Goal: Task Accomplishment & Management: Manage account settings

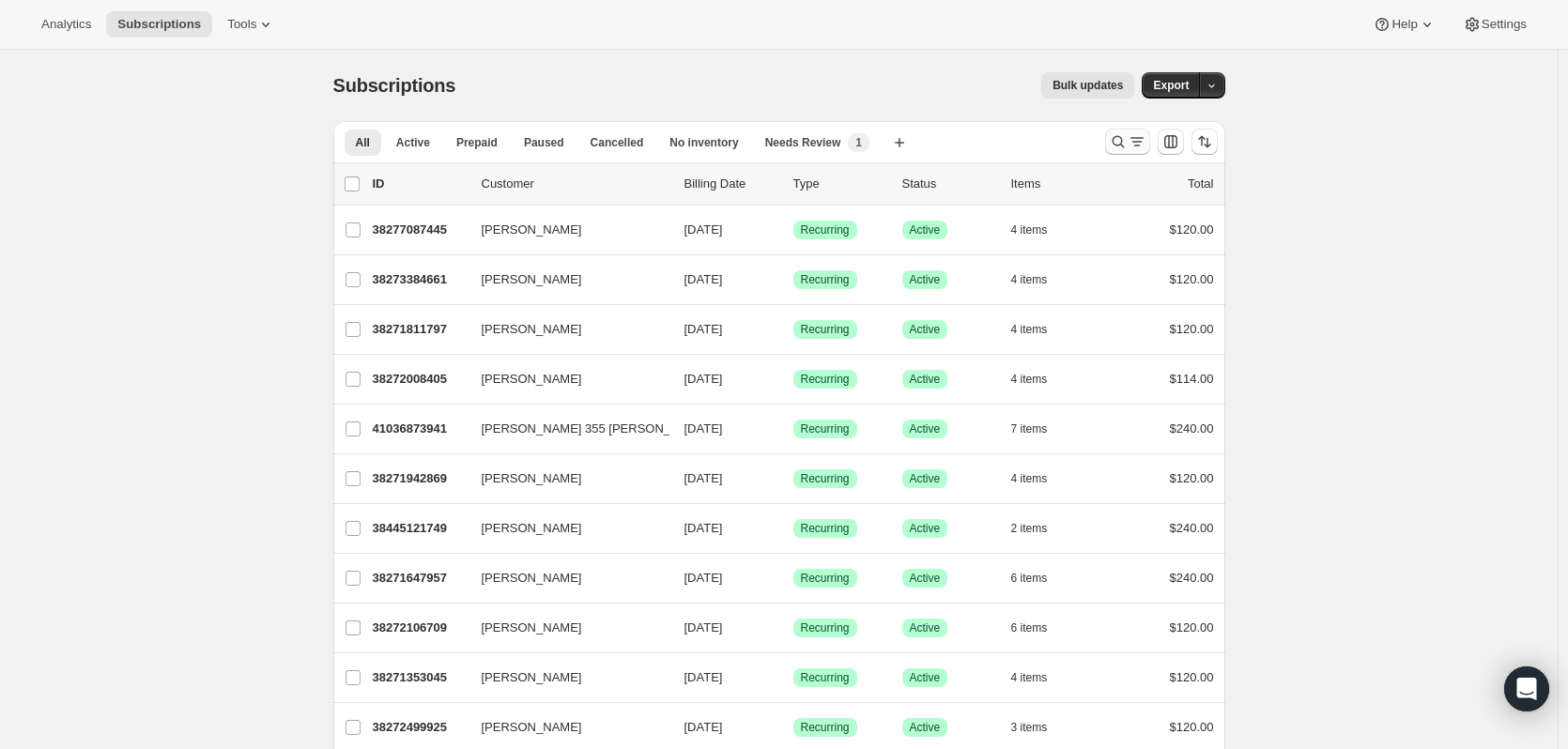
click at [1118, 146] on icon "Search and filter results" at bounding box center [1118, 141] width 18 height 18
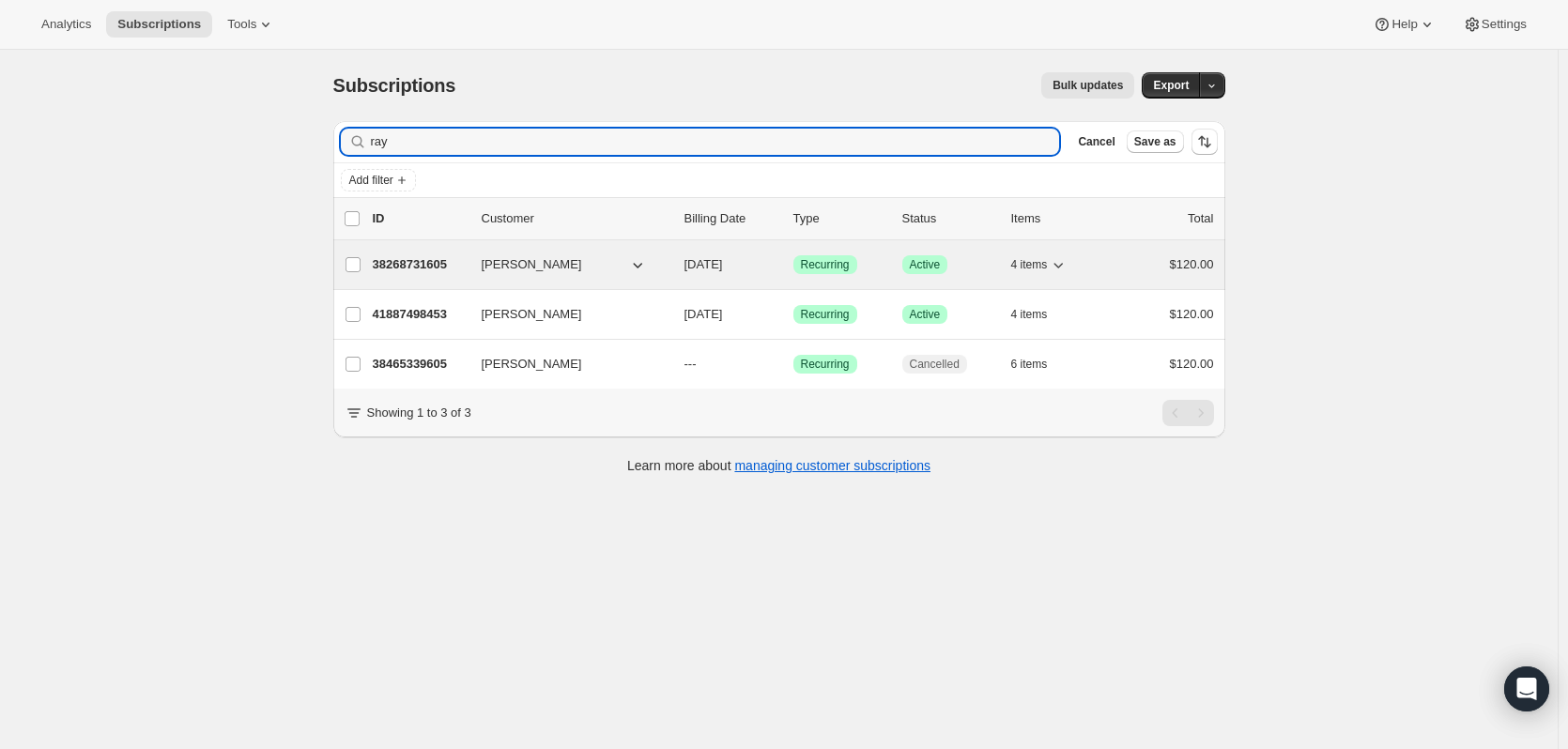
type input "ray"
click at [412, 261] on p "38268731605" at bounding box center [419, 265] width 94 height 18
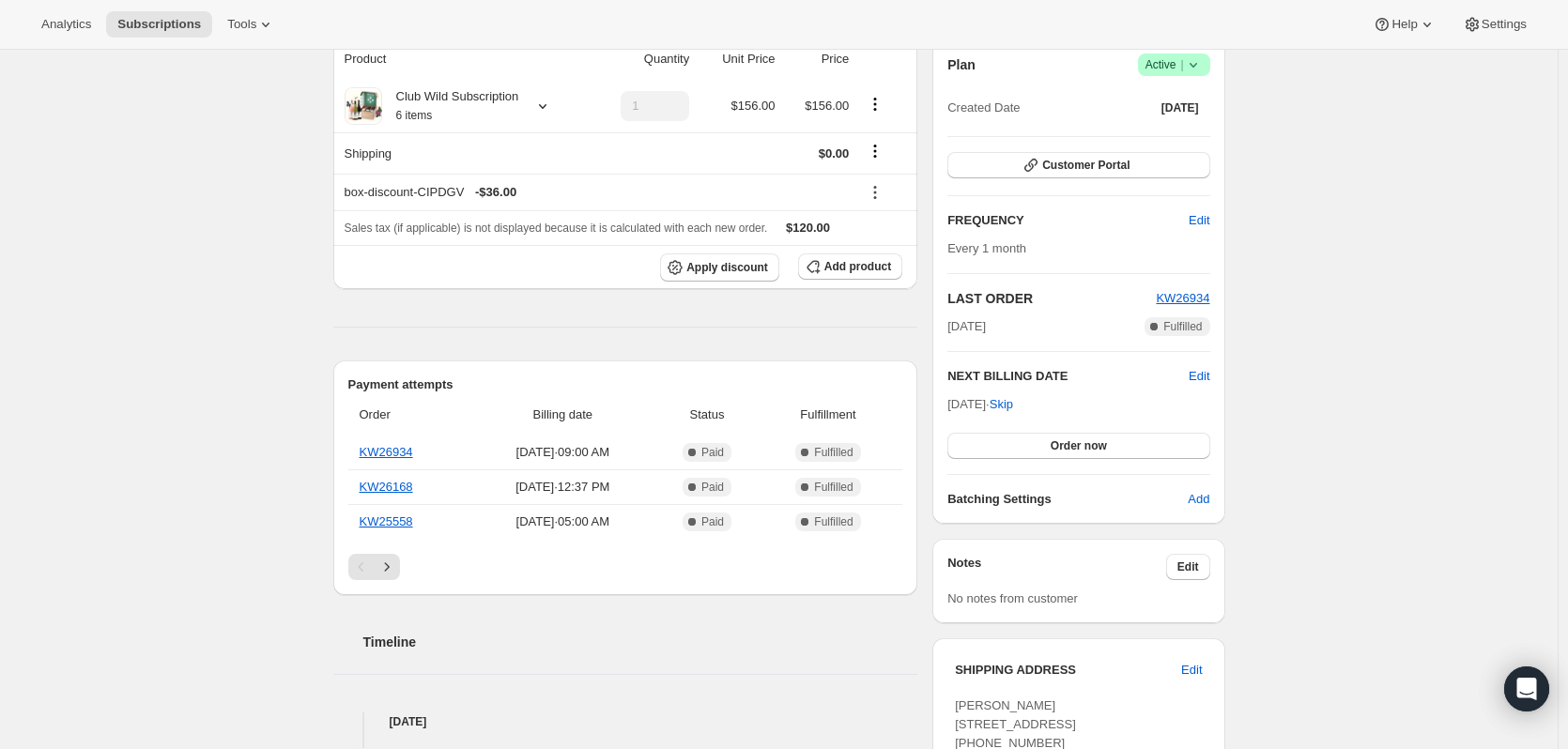
scroll to position [188, 0]
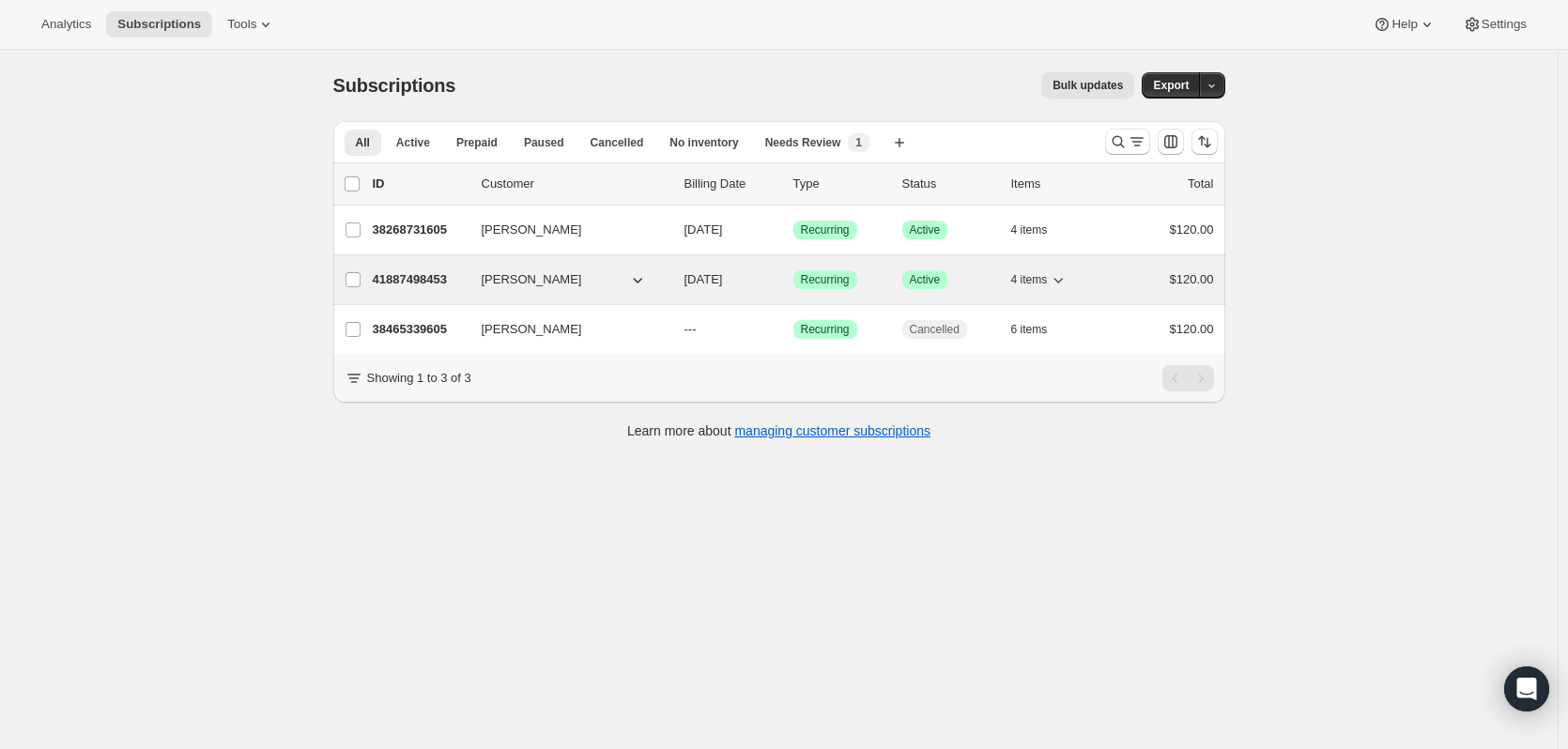
click at [428, 276] on p "41887498453" at bounding box center [419, 279] width 94 height 18
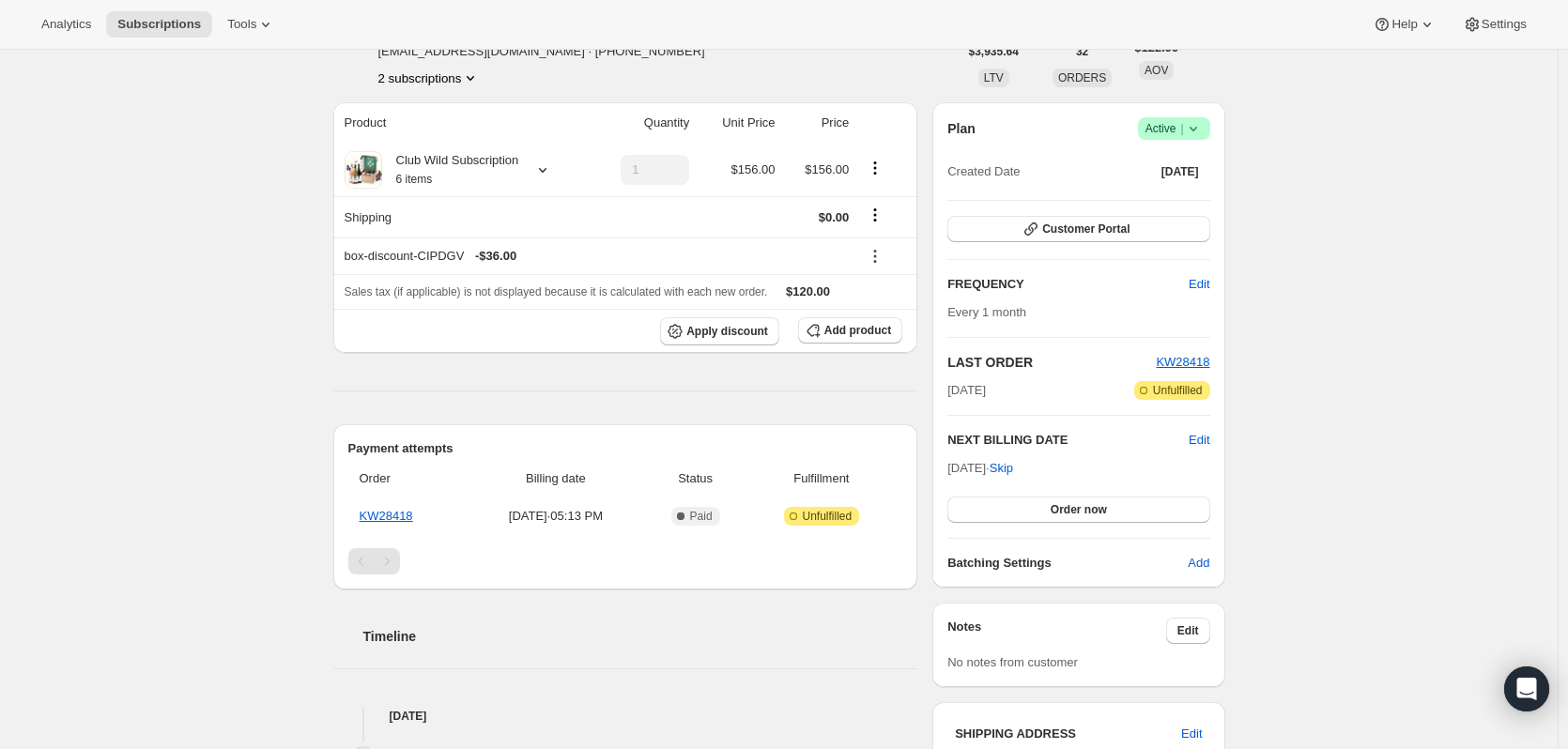
scroll to position [122, 0]
click at [403, 514] on link "KW28418" at bounding box center [385, 514] width 53 height 15
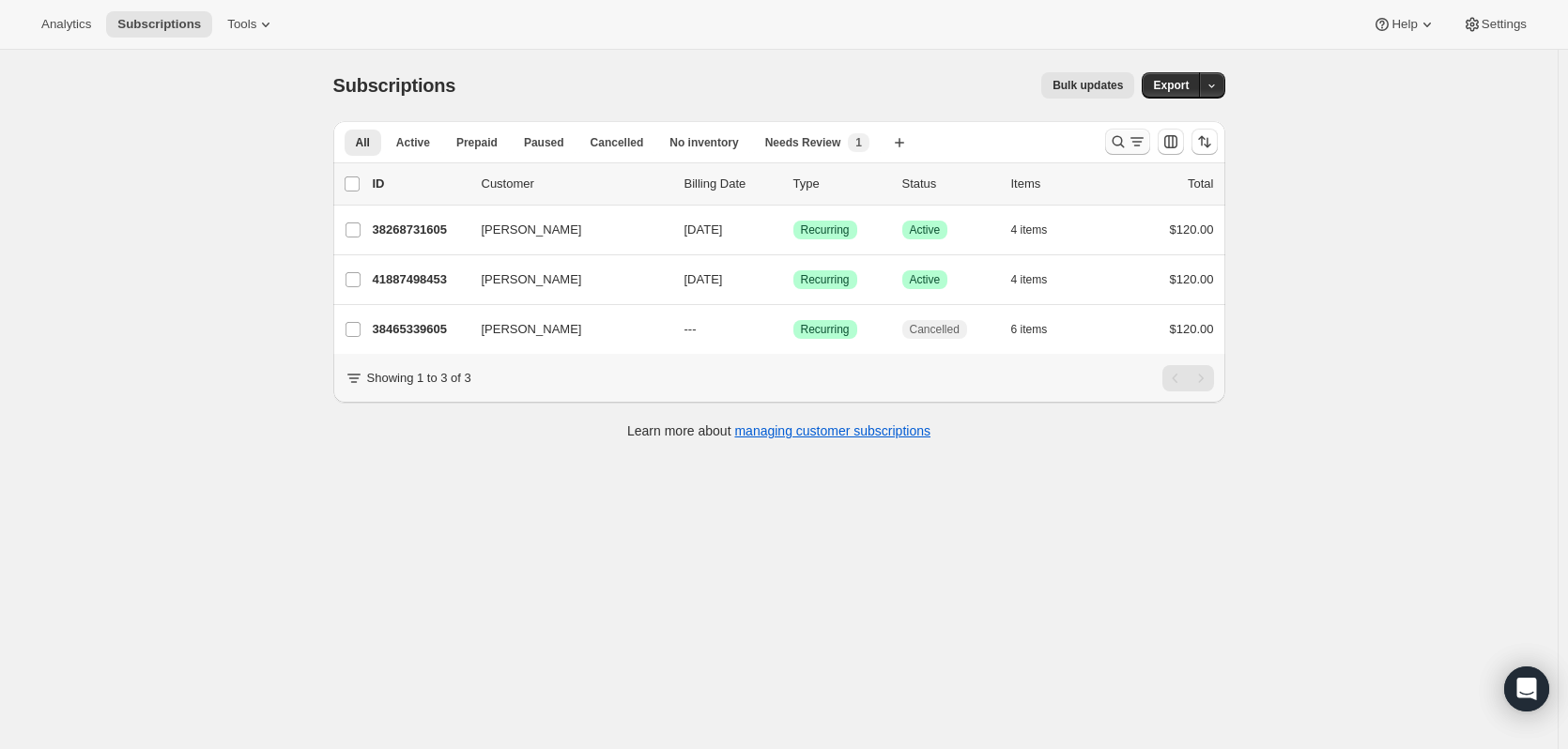
click at [1123, 140] on icon "Search and filter results" at bounding box center [1118, 141] width 18 height 18
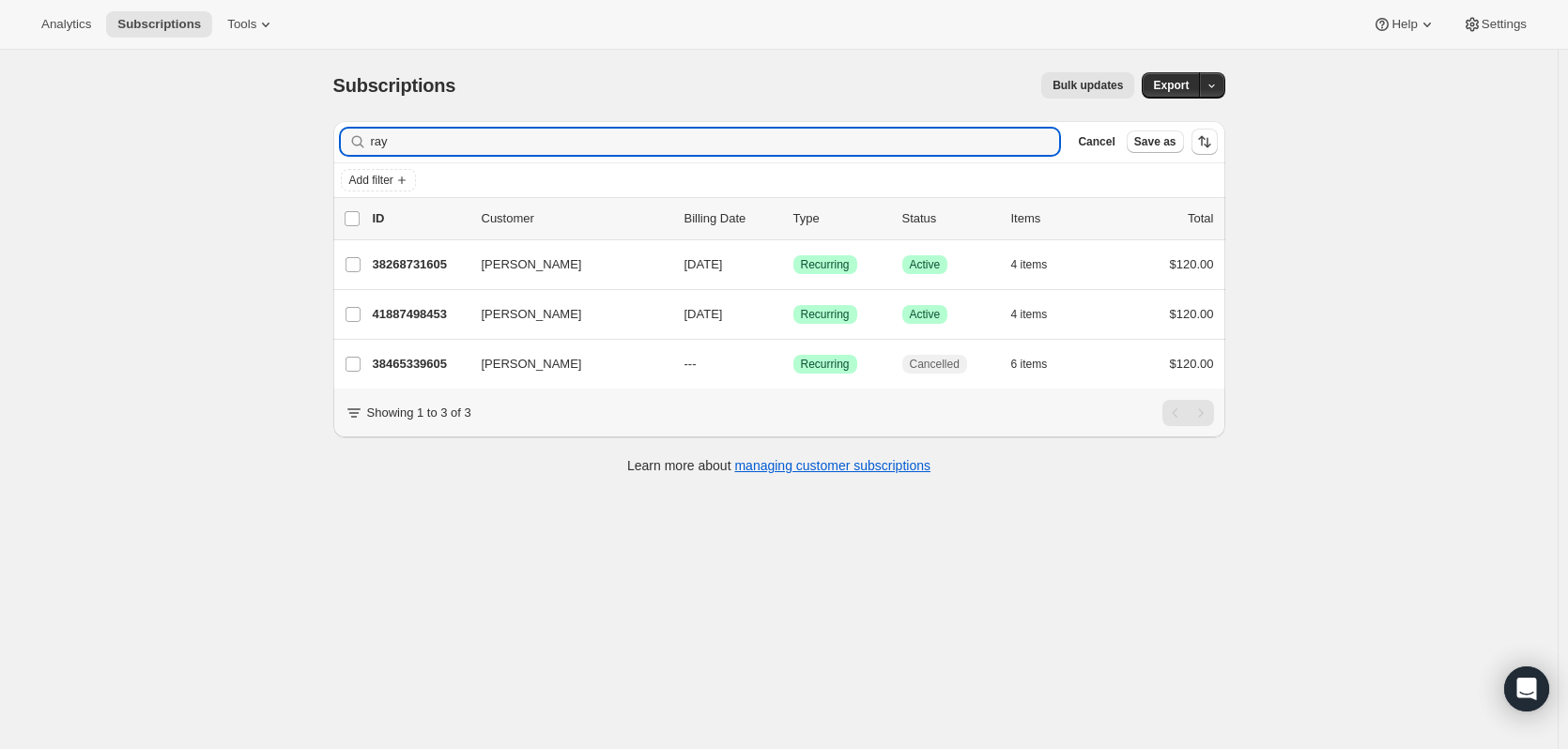
drag, startPoint x: 486, startPoint y: 143, endPoint x: 5, endPoint y: 123, distance: 481.4
click at [101, 144] on div "Subscriptions. This page is ready Subscriptions Bulk updates More actions Bulk …" at bounding box center [779, 423] width 1557 height 749
type input "[PERSON_NAME]"
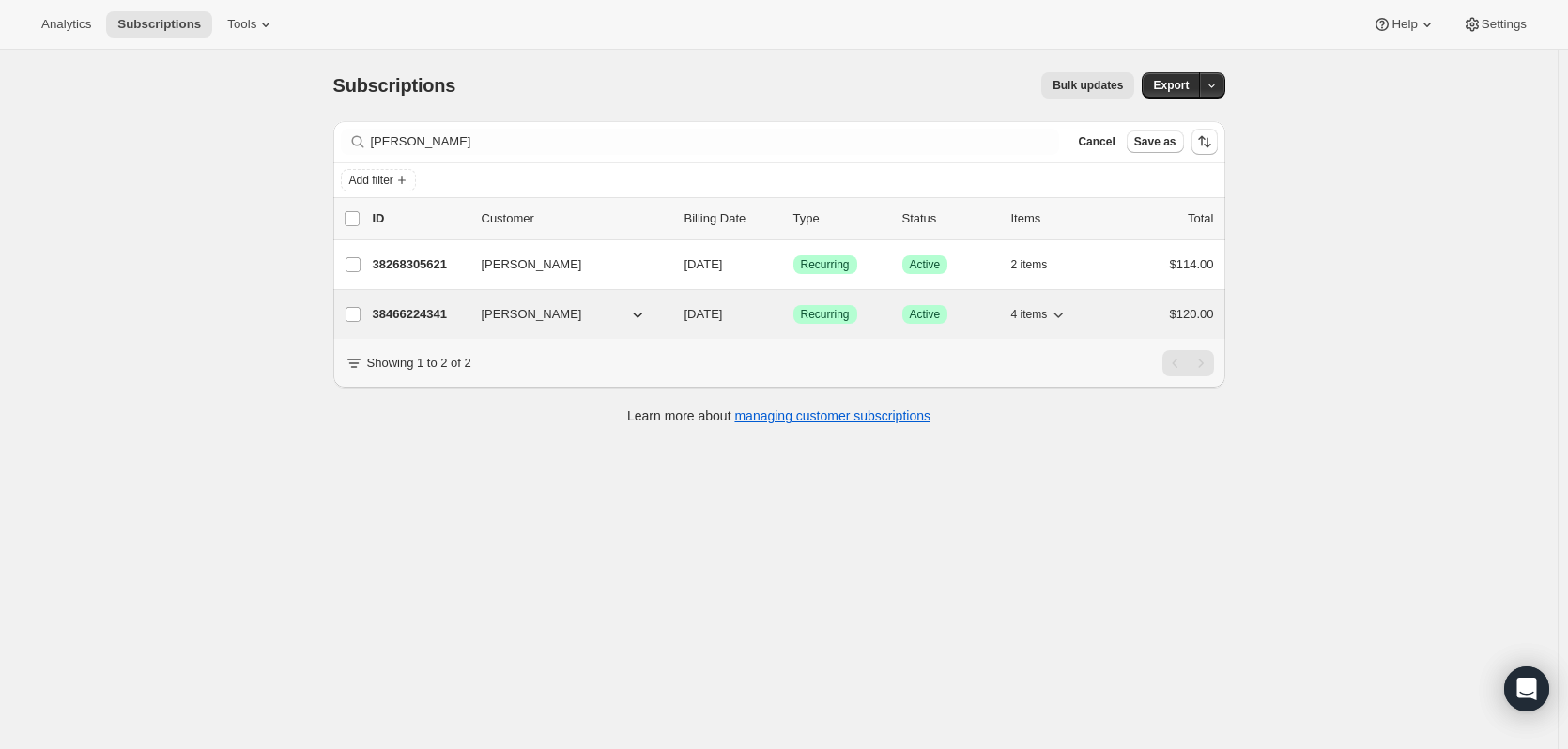
click at [392, 314] on p "38466224341" at bounding box center [419, 314] width 94 height 18
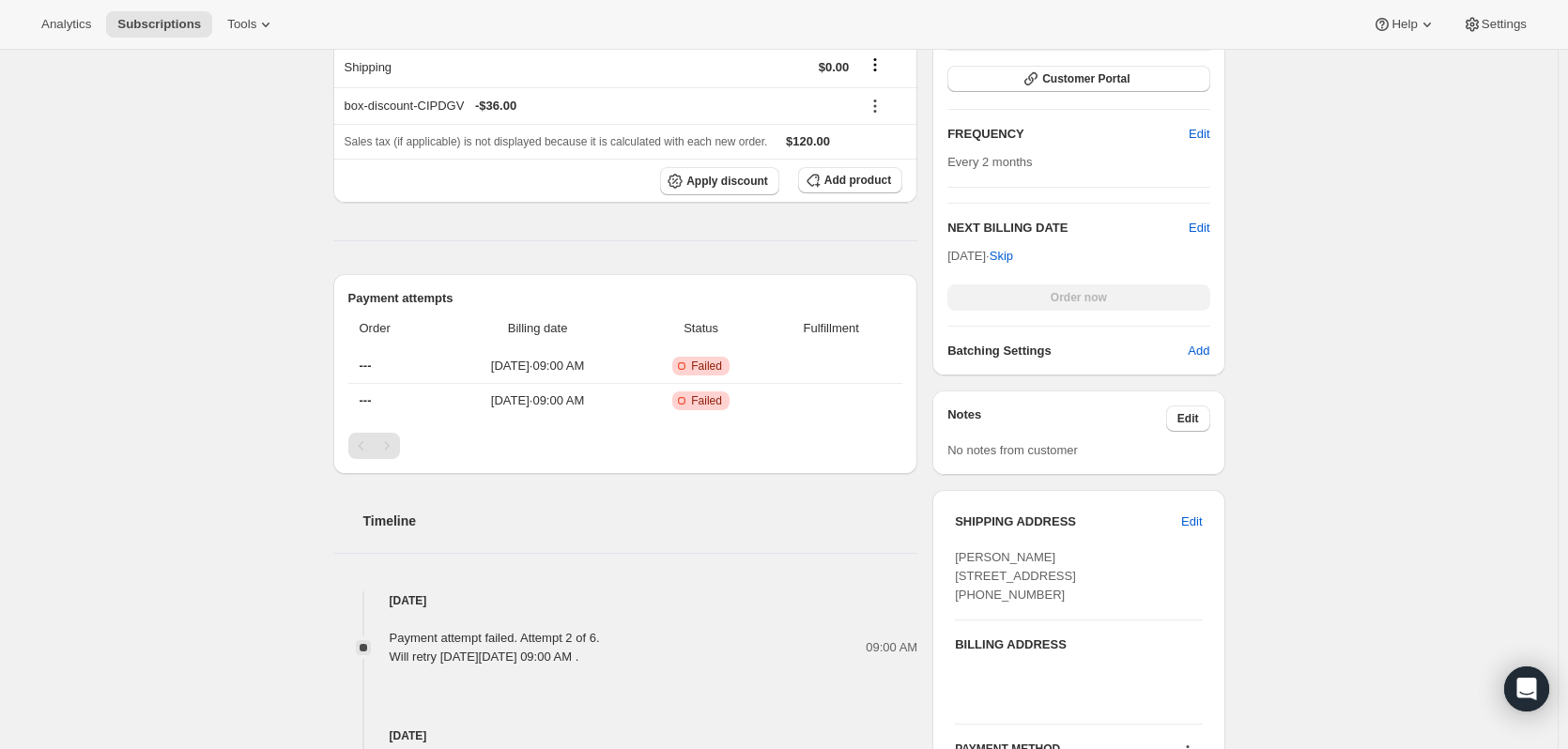
scroll to position [308, 0]
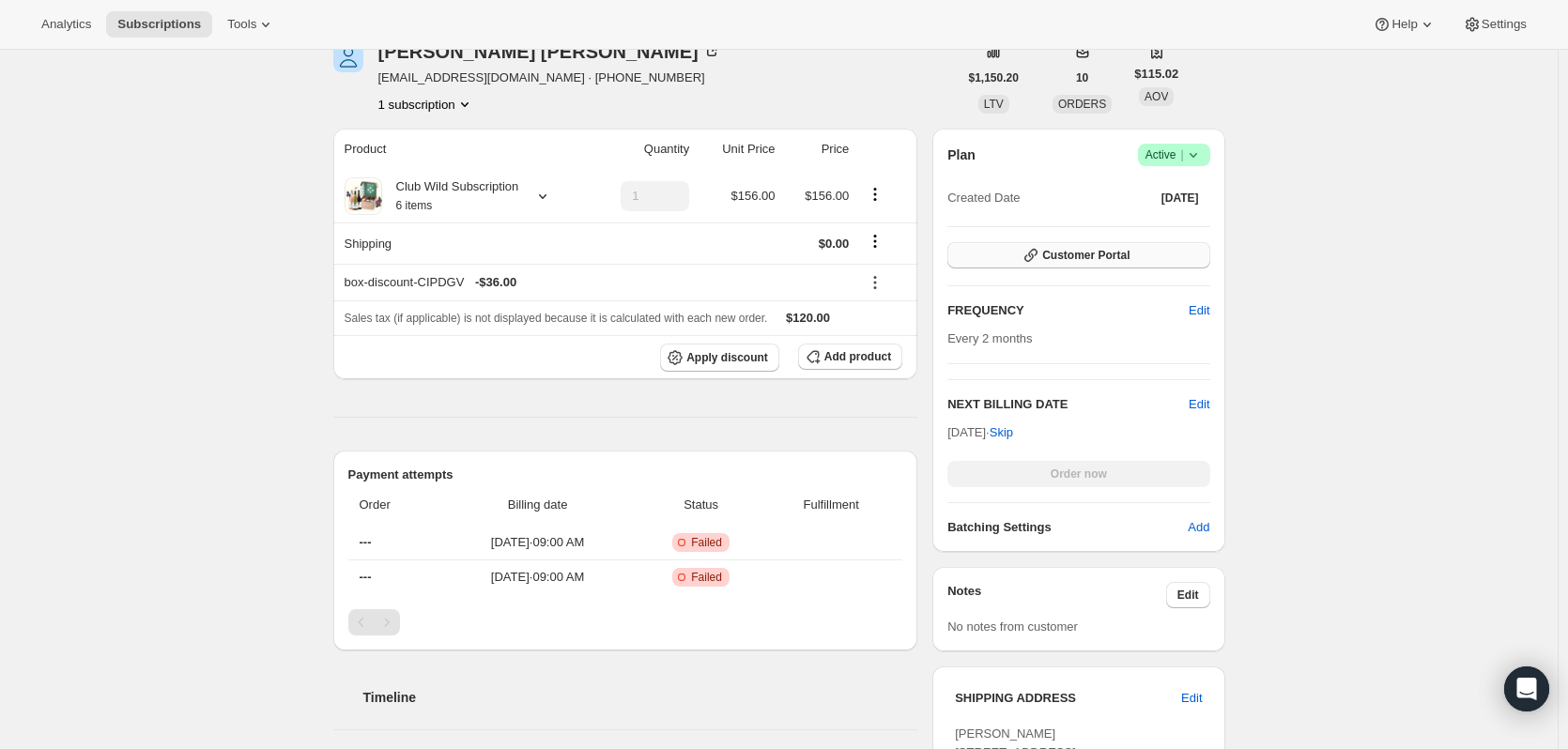
click at [1052, 249] on span "Customer Portal" at bounding box center [1086, 256] width 87 height 16
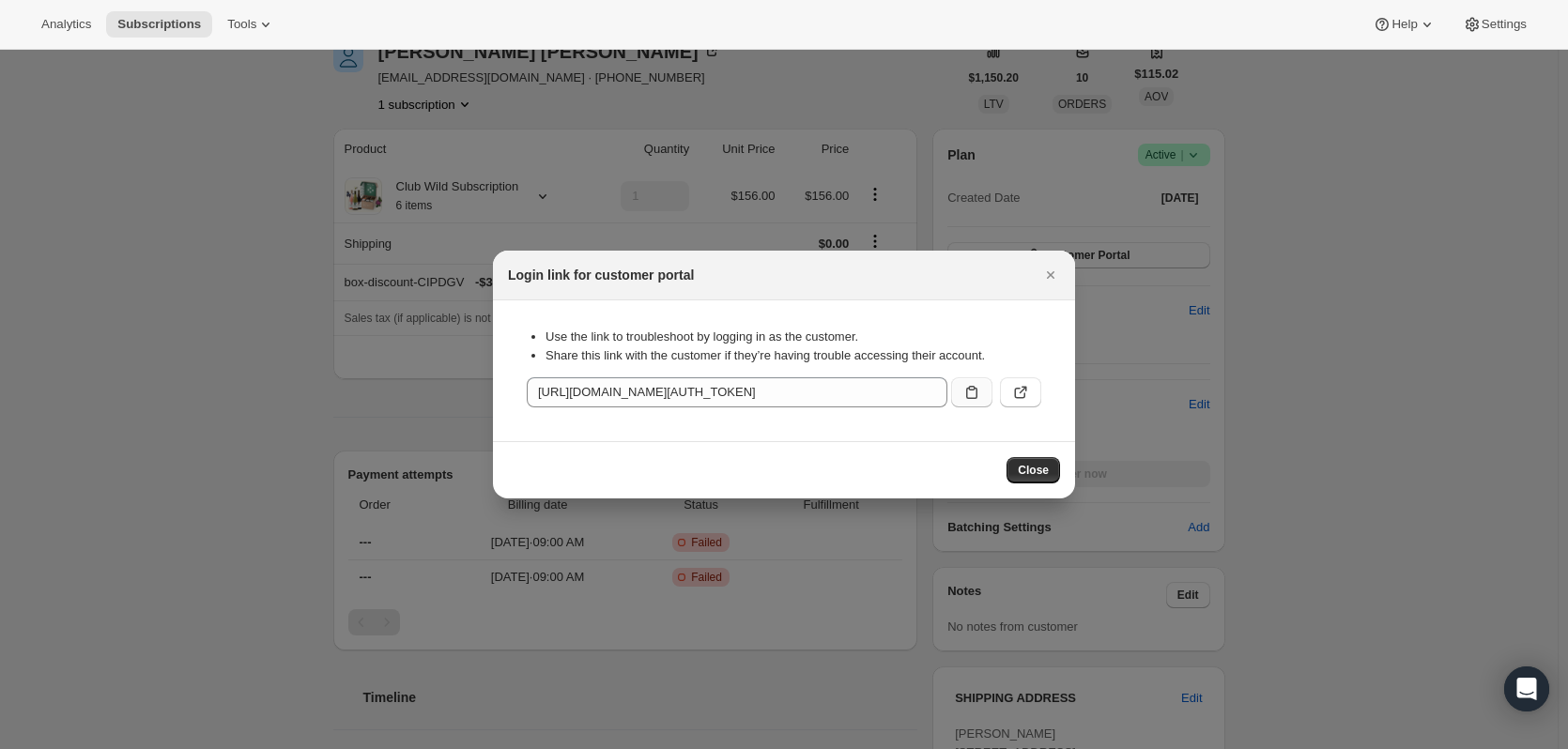
click at [968, 393] on icon ":rm7:" at bounding box center [970, 391] width 18 height 18
click at [1054, 275] on icon "Close" at bounding box center [1050, 274] width 18 height 18
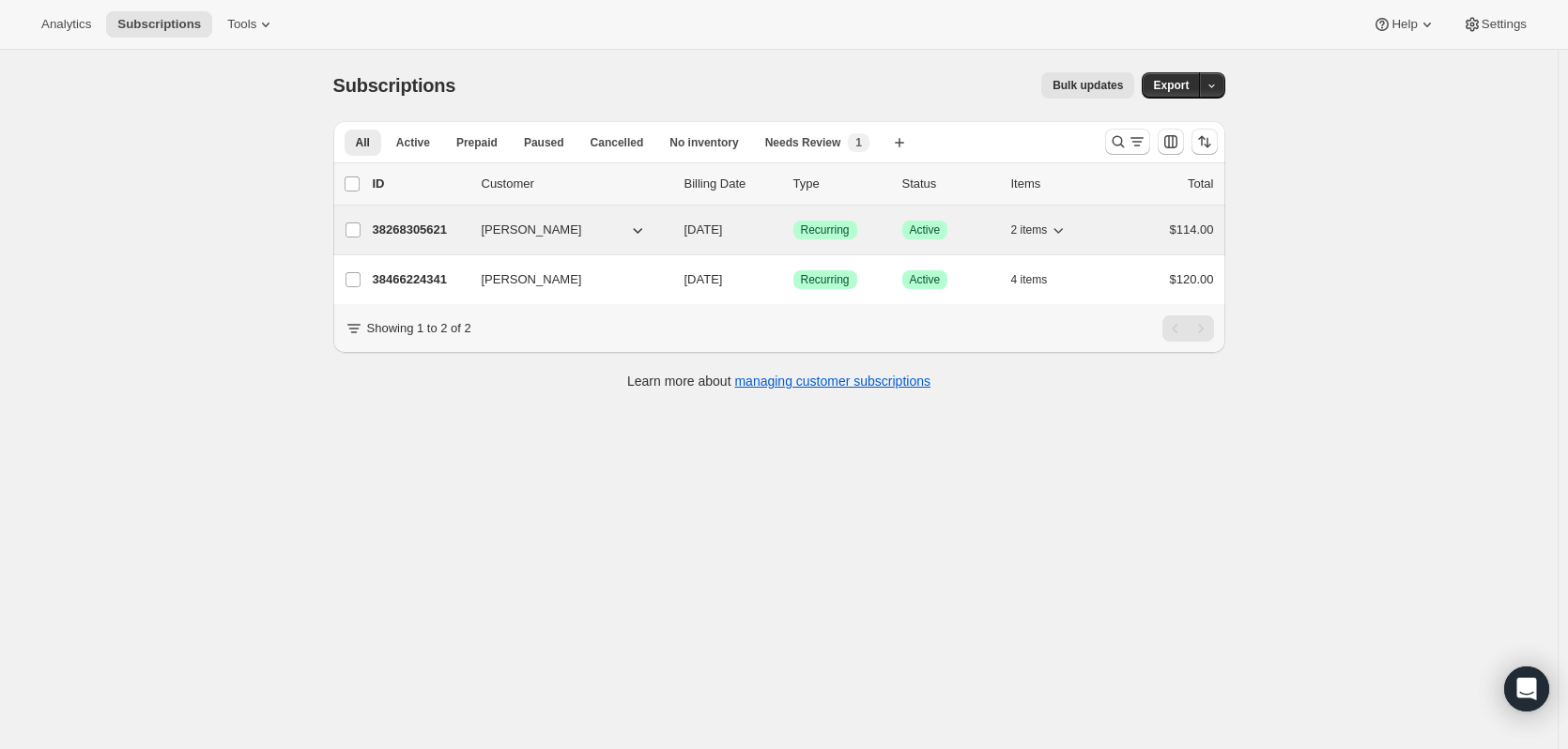
click at [413, 226] on p "38268305621" at bounding box center [419, 230] width 94 height 18
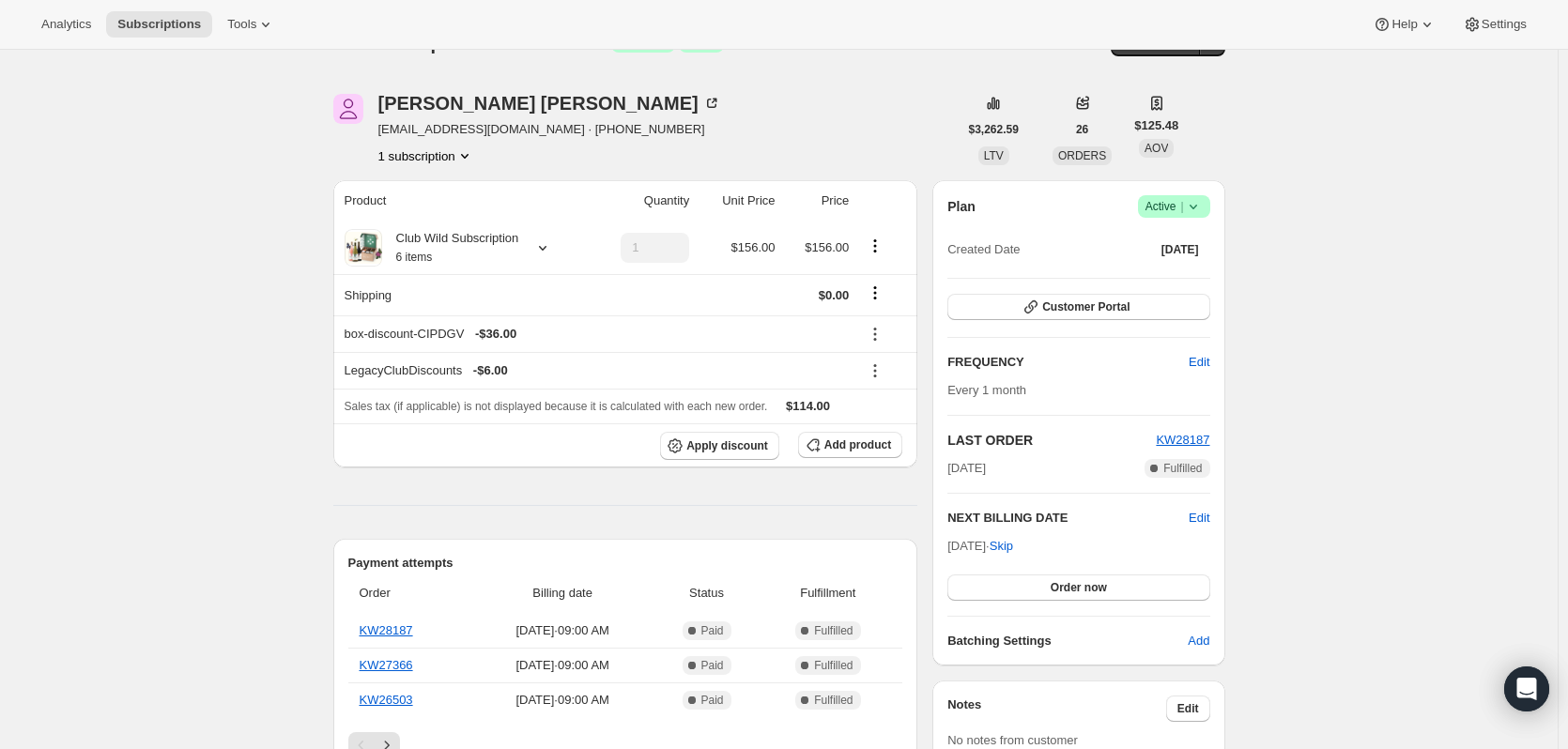
scroll to position [141, 0]
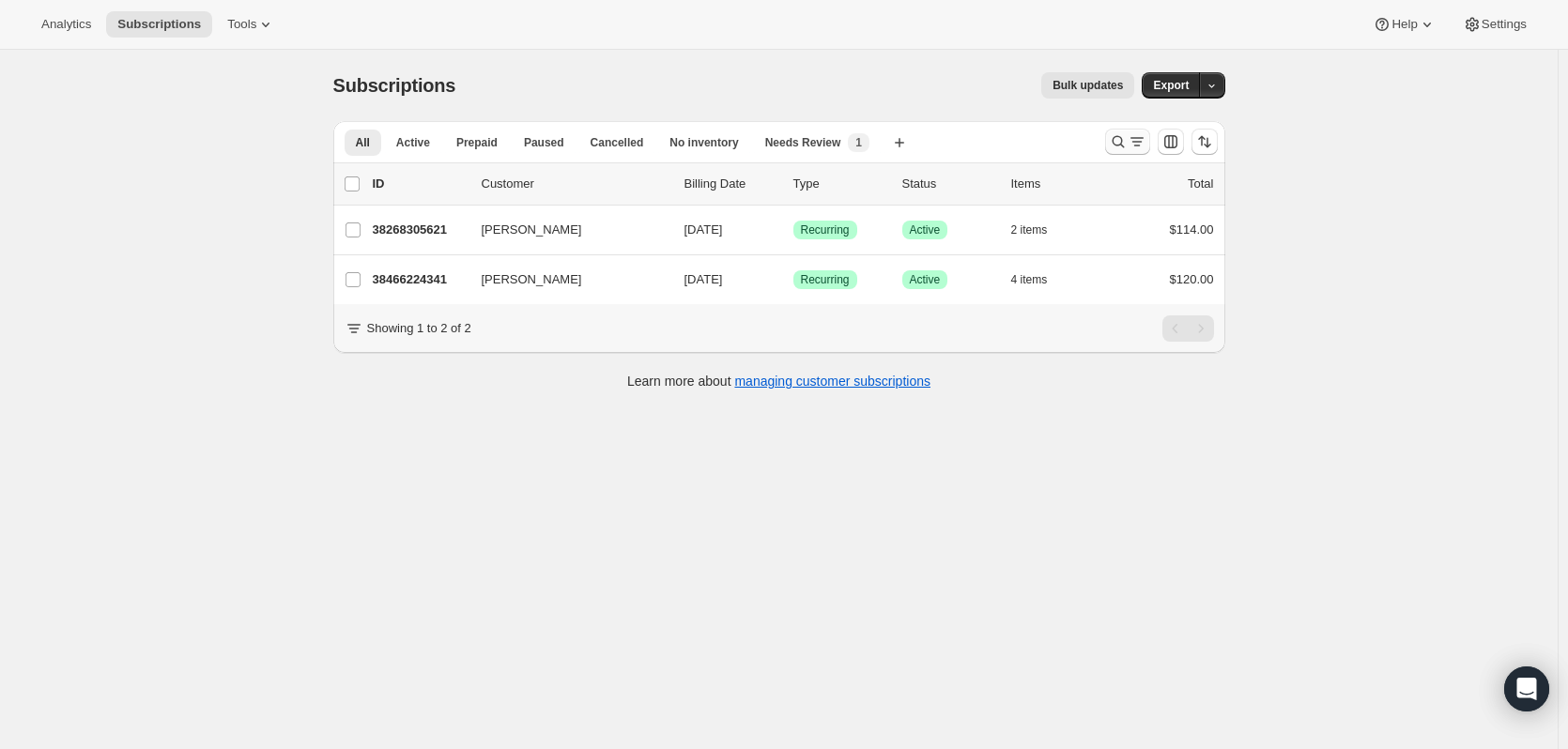
click at [1119, 147] on icon "Search and filter results" at bounding box center [1118, 141] width 18 height 18
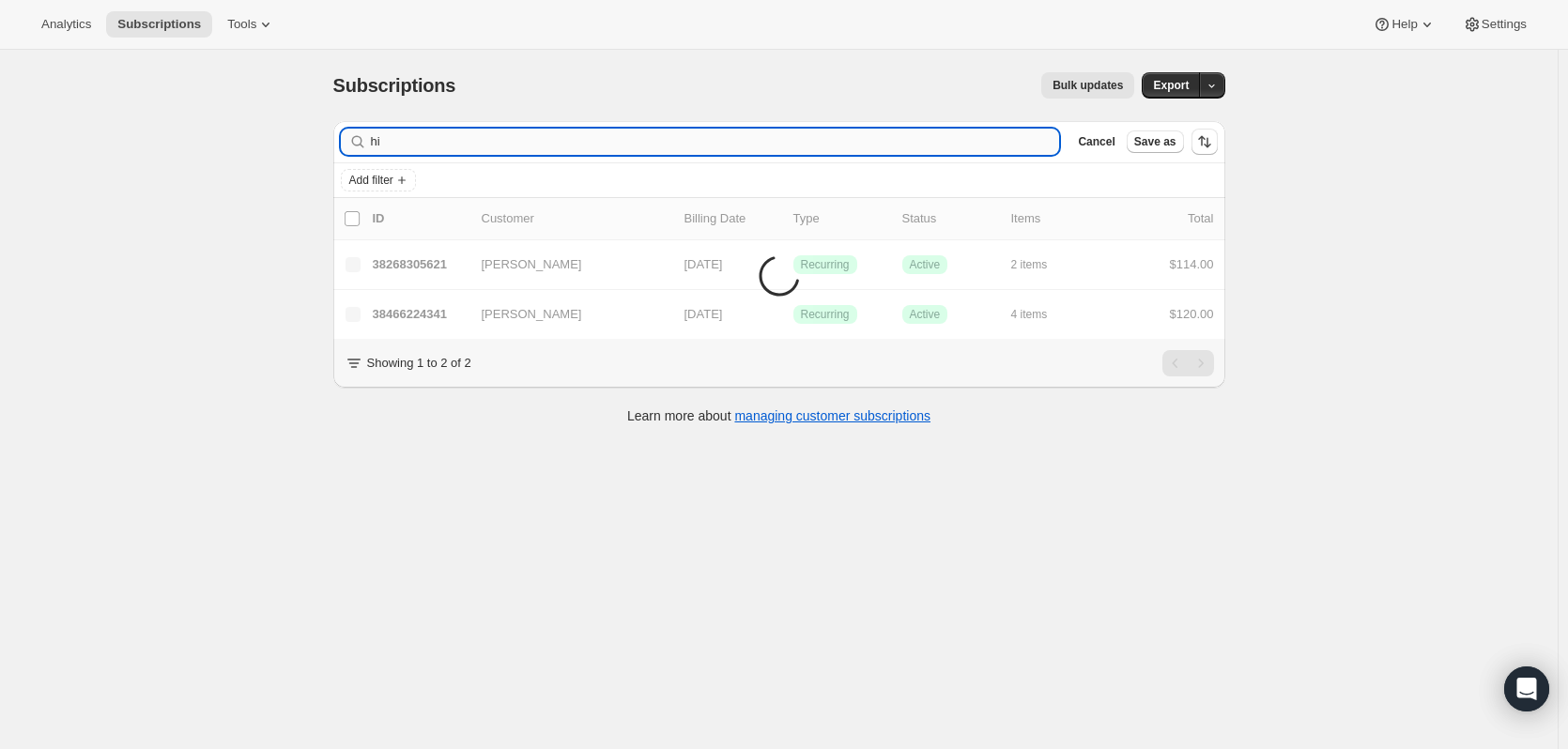
type input "h"
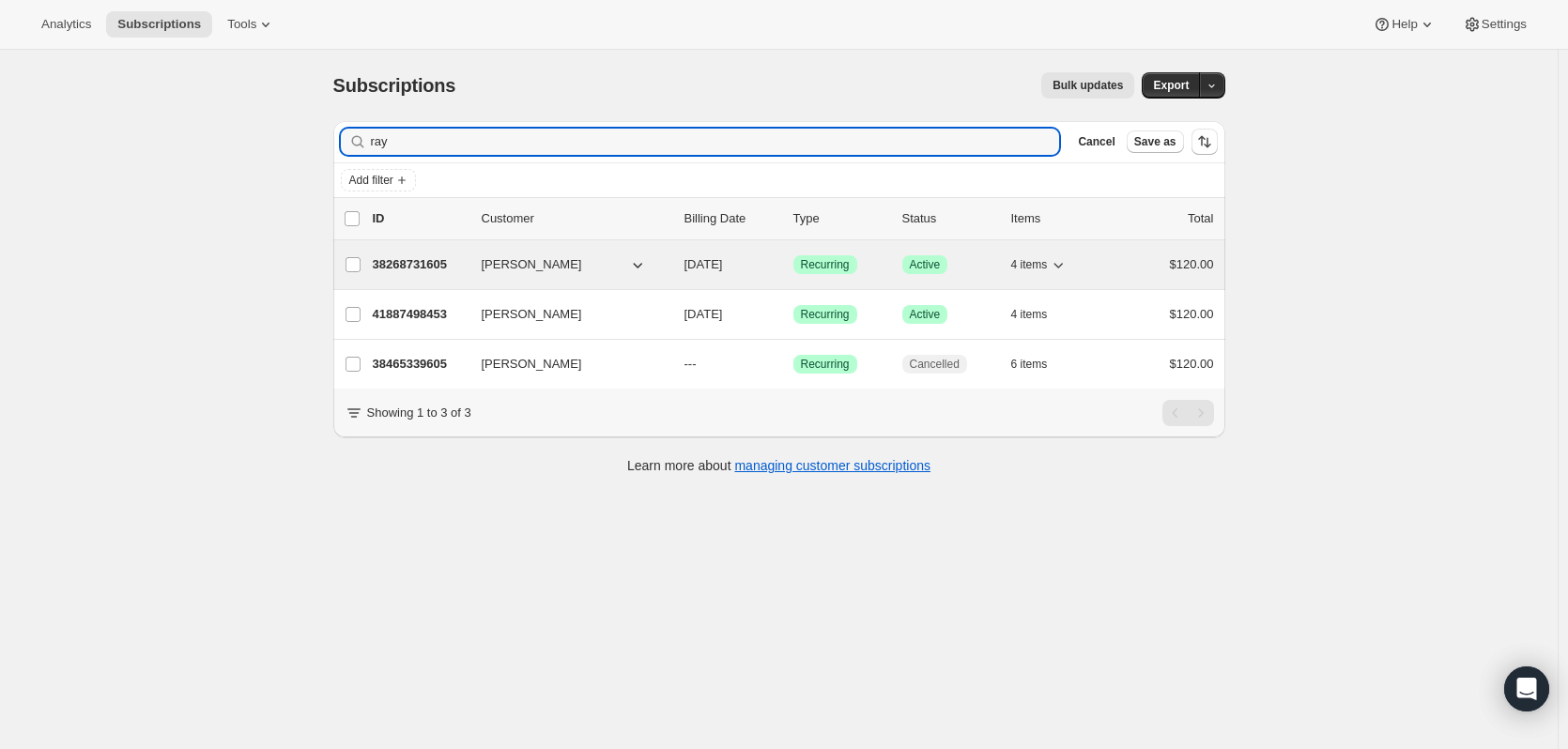
type input "ray"
click at [423, 261] on p "38268731605" at bounding box center [419, 265] width 94 height 18
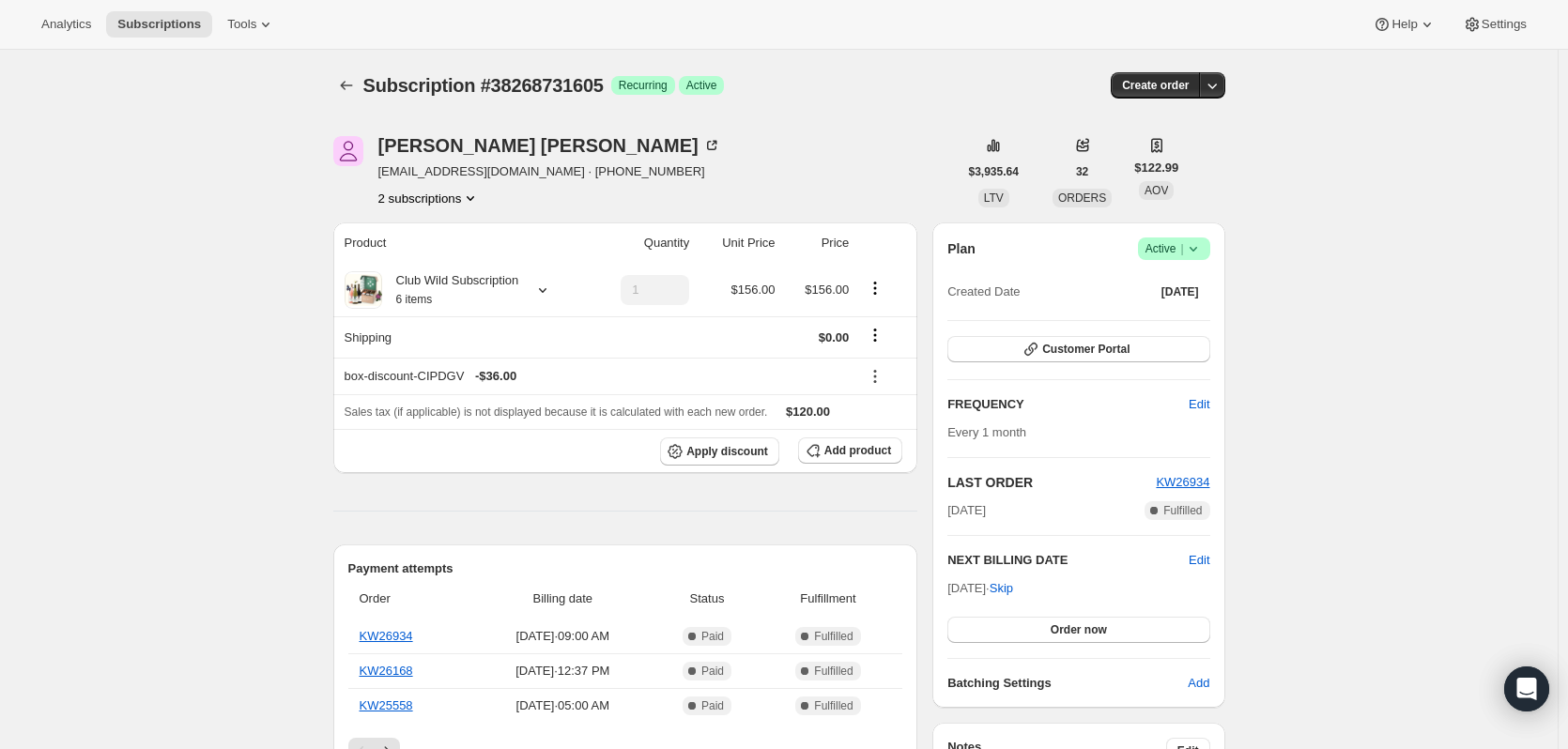
click at [1194, 252] on icon at bounding box center [1192, 248] width 18 height 18
click at [1191, 321] on span "Cancel subscription" at bounding box center [1180, 318] width 107 height 15
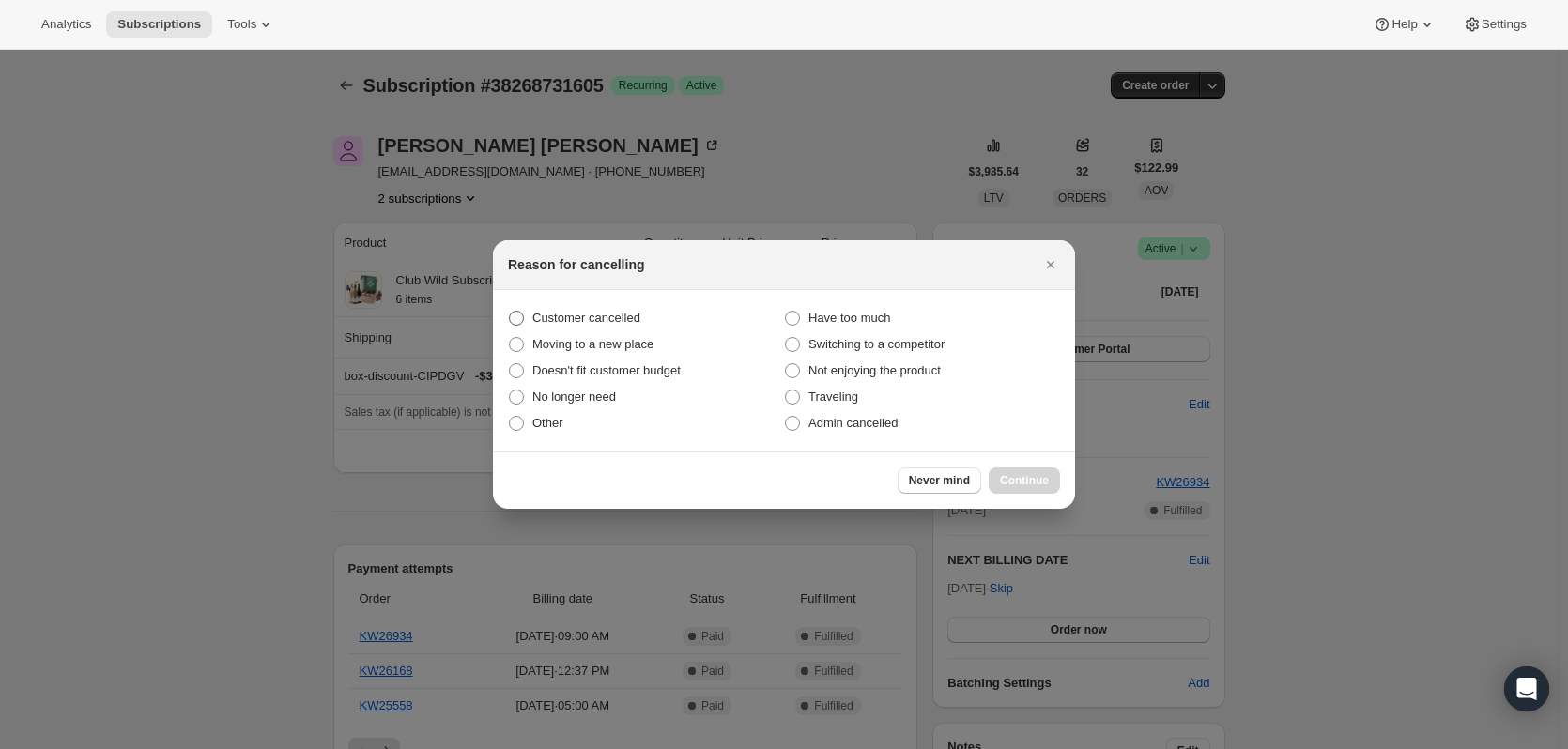
click at [590, 325] on span "Customer cancelled" at bounding box center [586, 318] width 108 height 15
click at [509, 312] on input "Customer cancelled" at bounding box center [508, 311] width 1 height 1
radio input "true"
click at [558, 425] on span "Other" at bounding box center [548, 422] width 31 height 15
click at [509, 417] on input "Other" at bounding box center [508, 416] width 1 height 1
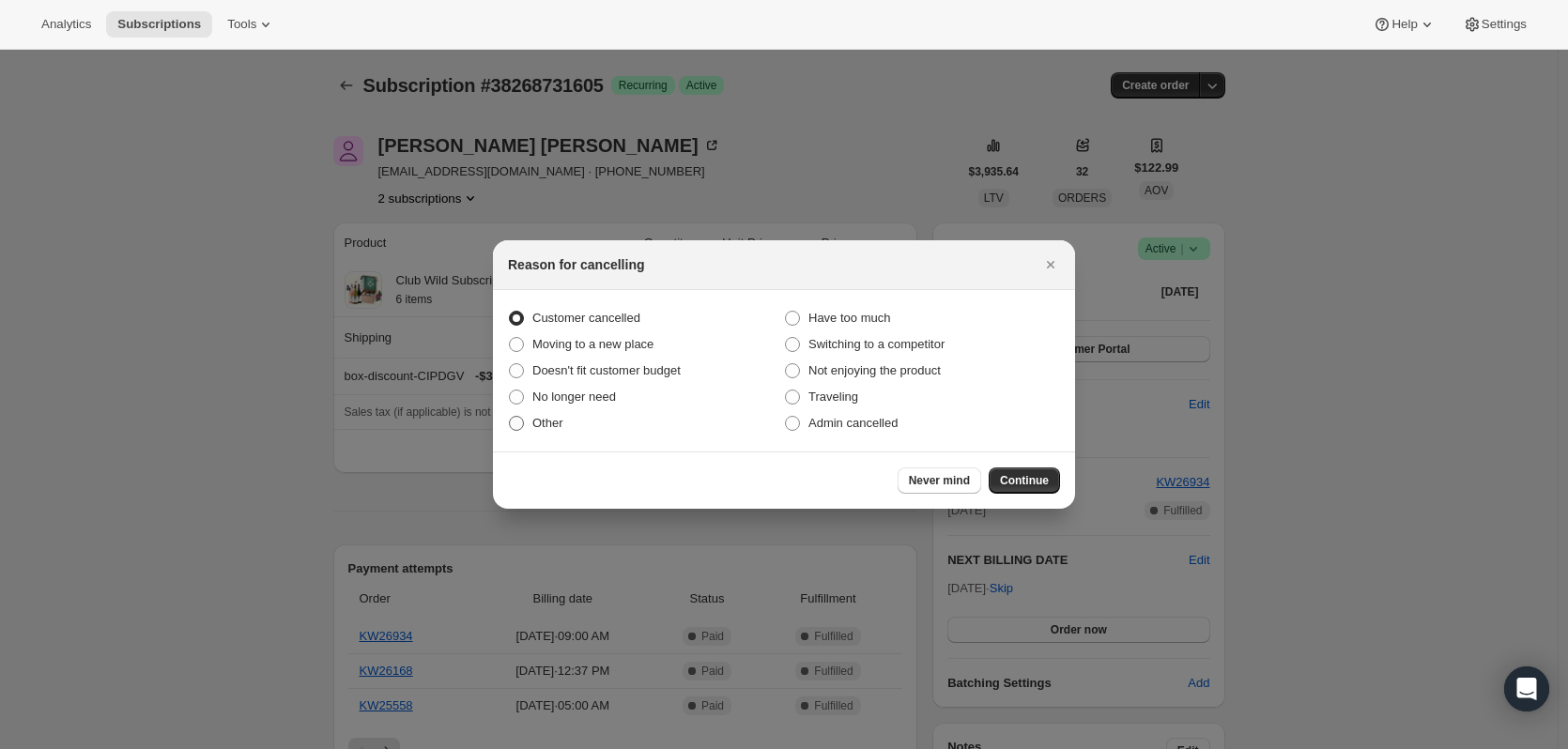
radio input "true"
radio input "false"
click at [1039, 486] on span "Continue" at bounding box center [1024, 481] width 48 height 16
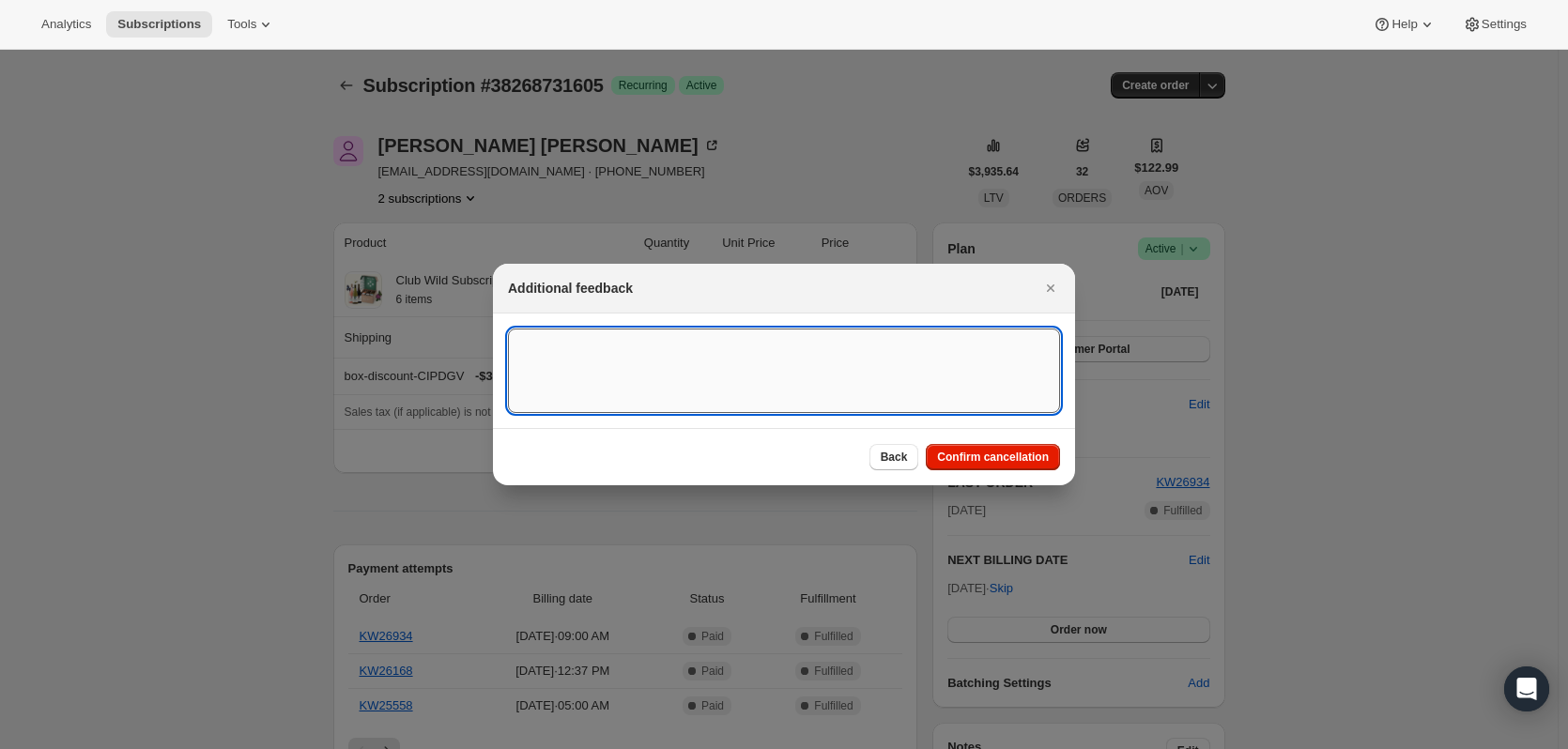
click at [822, 336] on textarea ":r36:" at bounding box center [784, 370] width 552 height 84
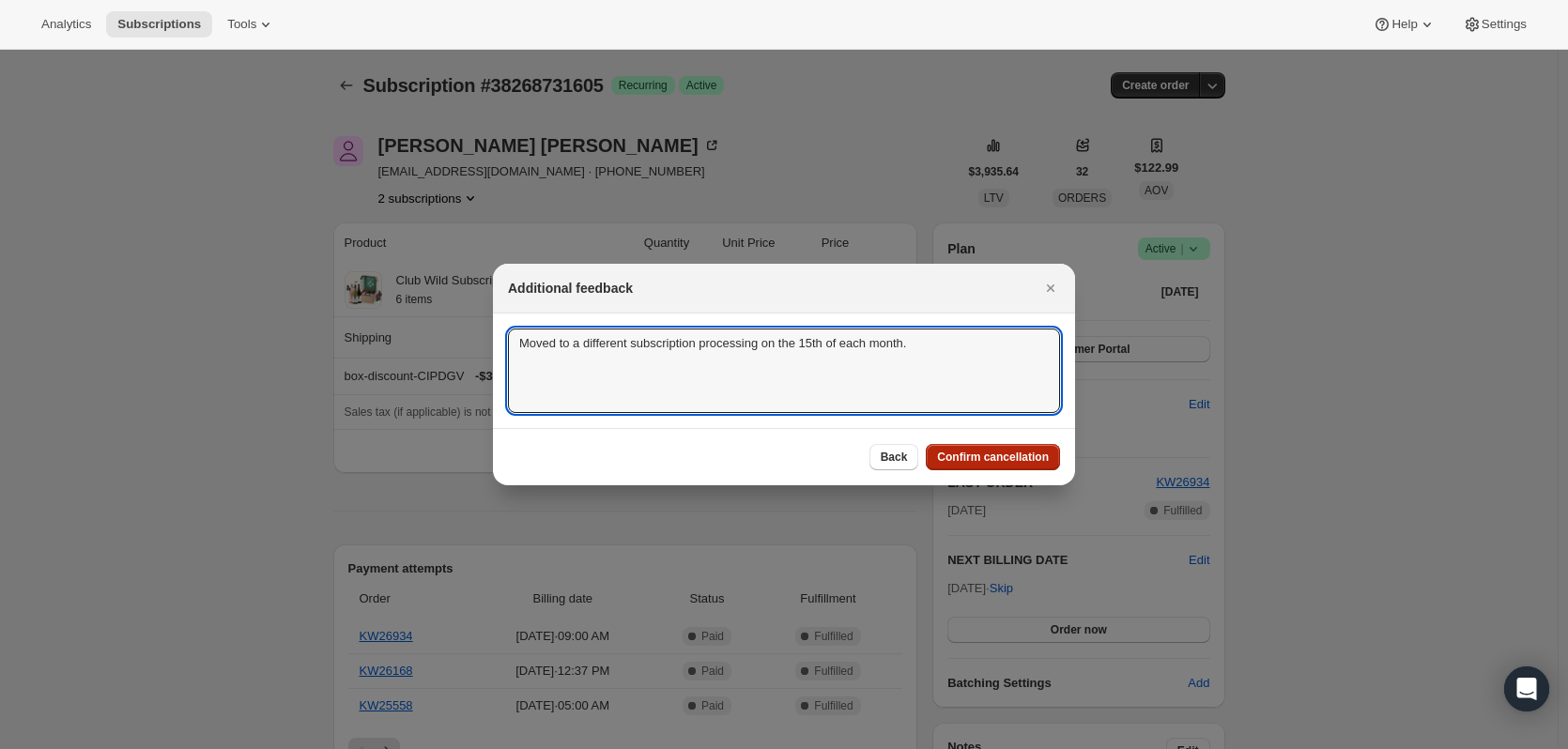
type textarea "Moved to a different subscription processing on the 15th of each month."
click at [1014, 461] on span "Confirm cancellation" at bounding box center [992, 457] width 111 height 16
